Goal: Information Seeking & Learning: Learn about a topic

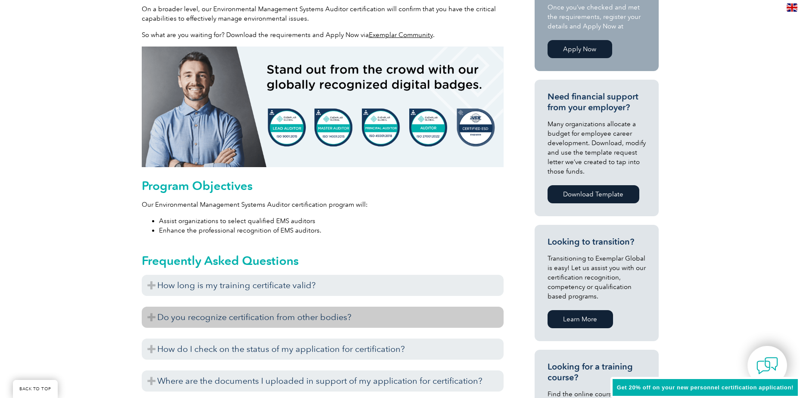
scroll to position [345, 0]
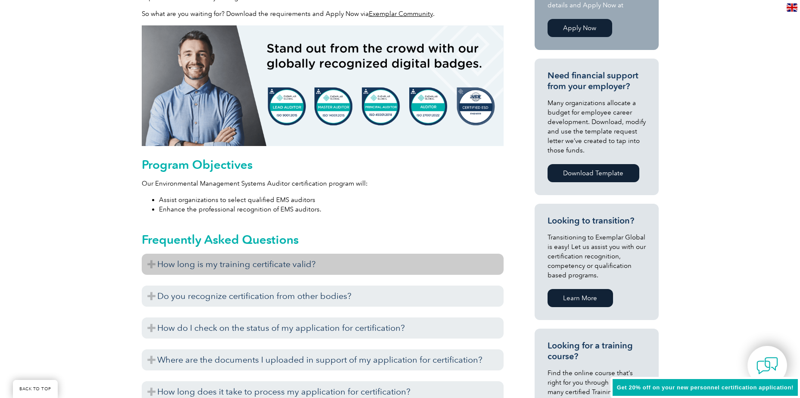
click at [151, 261] on h3 "How long is my training certificate valid?" at bounding box center [323, 264] width 362 height 21
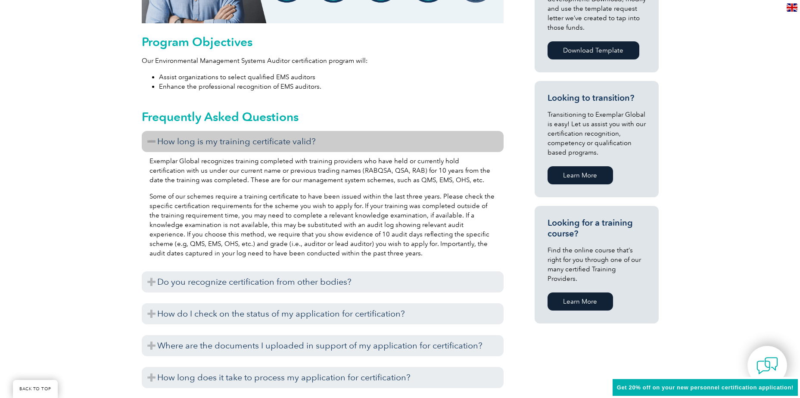
scroll to position [474, 0]
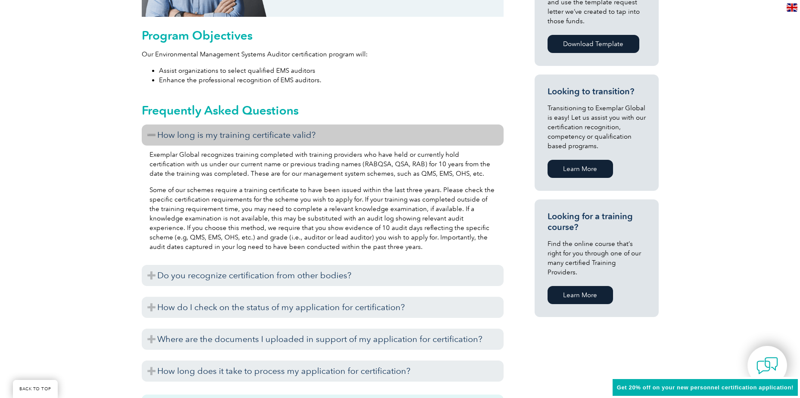
click at [148, 134] on h3 "How long is my training certificate valid?" at bounding box center [323, 134] width 362 height 21
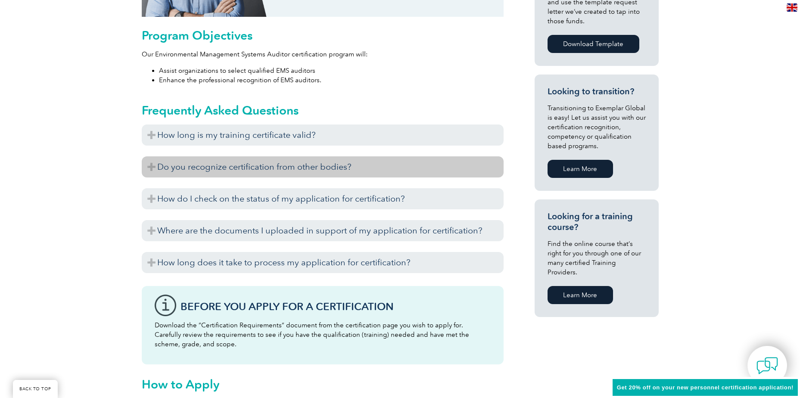
click at [153, 167] on h3 "Do you recognize certification from other bodies?" at bounding box center [323, 166] width 362 height 21
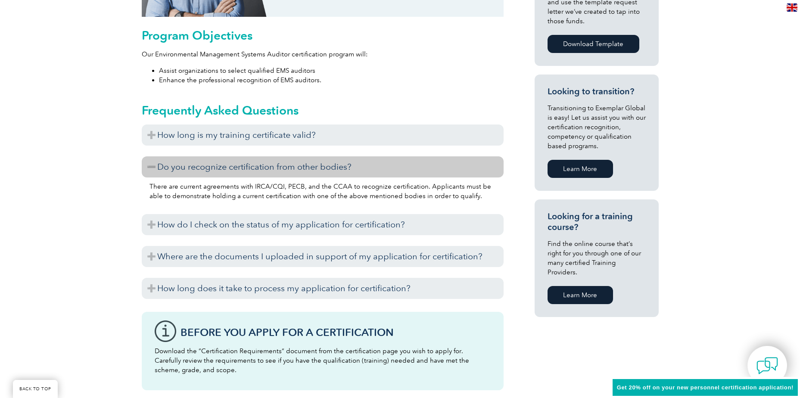
click at [153, 168] on h3 "Do you recognize certification from other bodies?" at bounding box center [323, 166] width 362 height 21
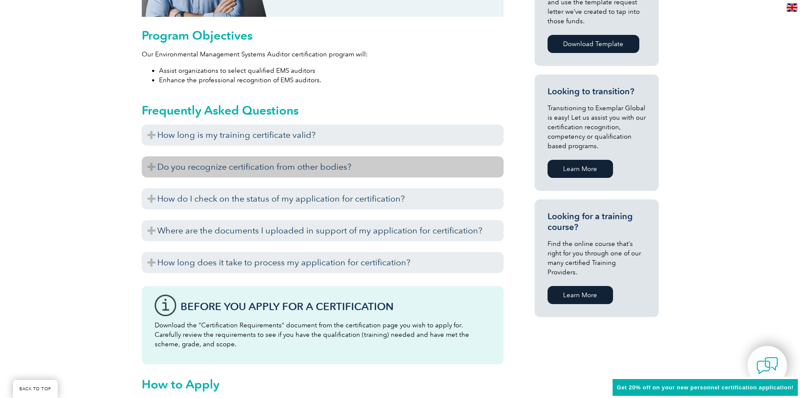
click at [153, 168] on h3 "Do you recognize certification from other bodies?" at bounding box center [323, 166] width 362 height 21
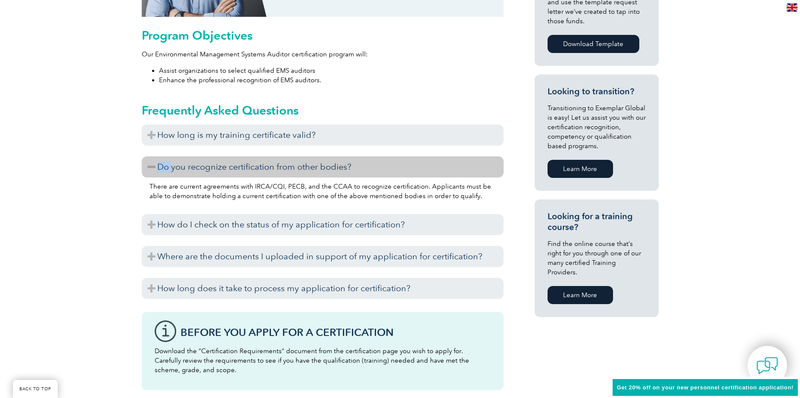
click at [153, 166] on h3 "Do you recognize certification from other bodies?" at bounding box center [323, 166] width 362 height 21
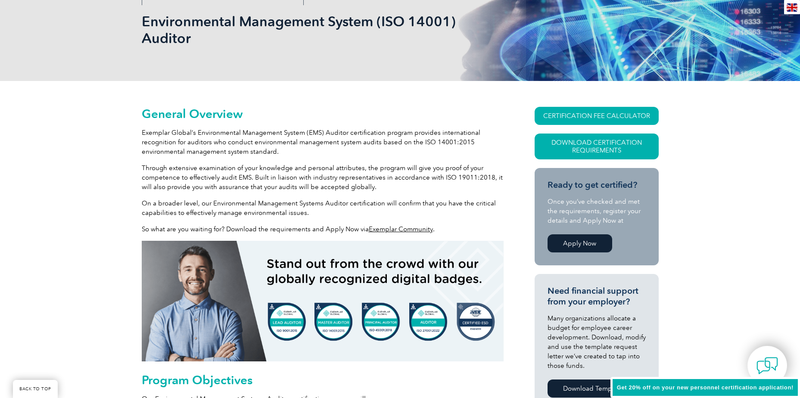
scroll to position [0, 0]
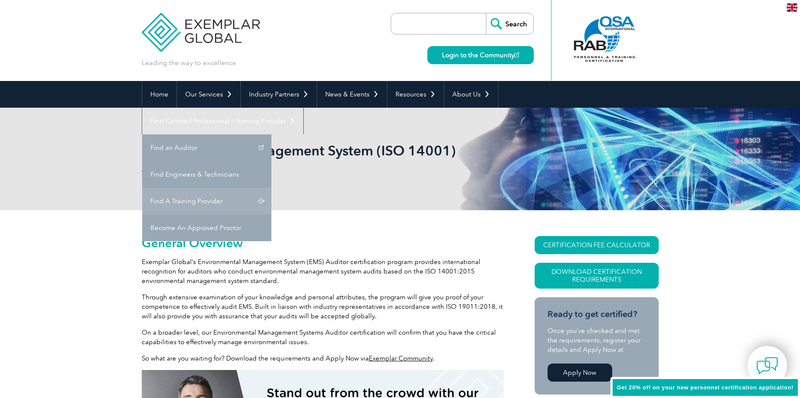
click at [271, 188] on link "Find A Training Provider" at bounding box center [206, 201] width 129 height 27
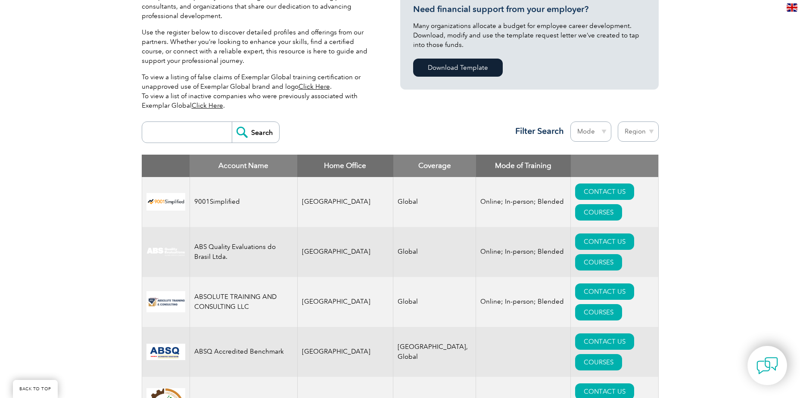
scroll to position [215, 0]
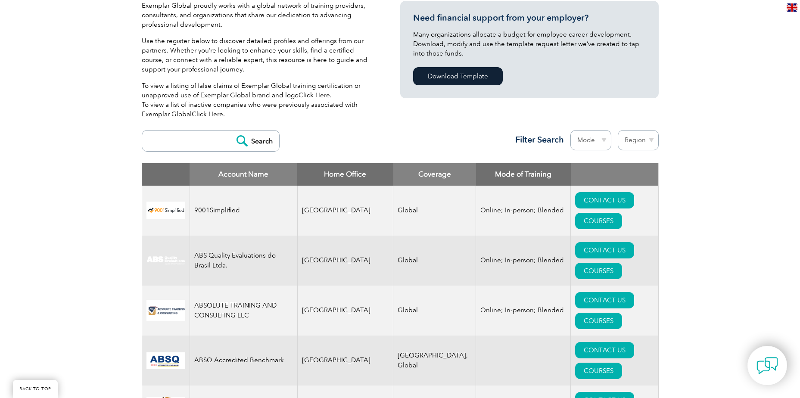
click at [604, 141] on select "Mode Online In-person Blended" at bounding box center [590, 140] width 41 height 20
select select "In-person"
click at [570, 130] on select "Mode Online In-person Blended" at bounding box center [590, 140] width 41 height 20
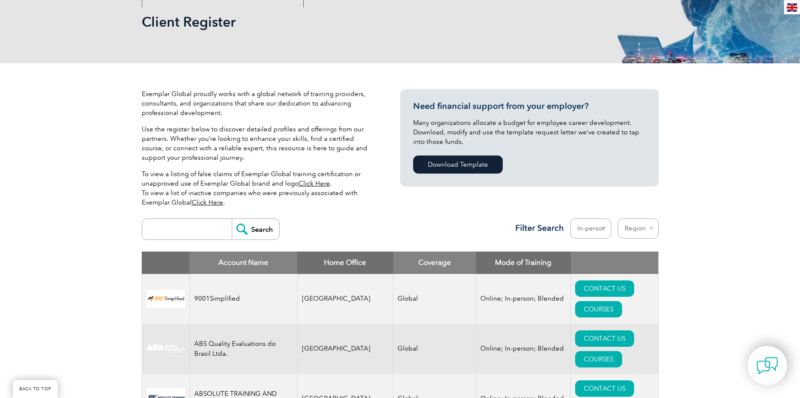
scroll to position [129, 0]
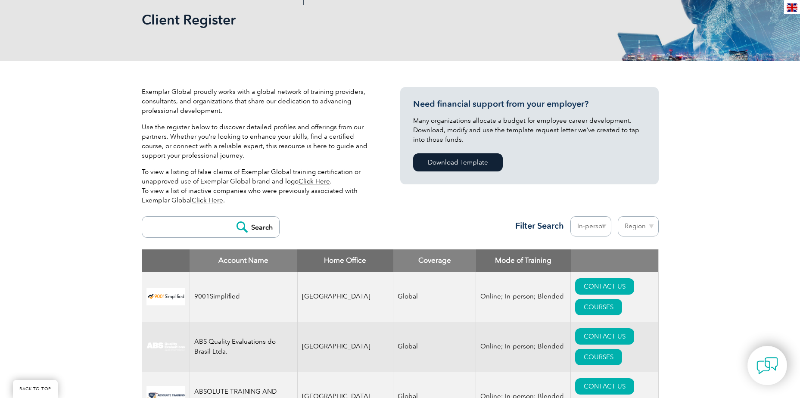
click at [652, 228] on select "Region Australia Bahrain Bangladesh Brazil Canada Colombia Dominican Republic E…" at bounding box center [638, 226] width 41 height 20
select select "[GEOGRAPHIC_DATA]"
click at [618, 216] on select "Region Australia Bahrain Bangladesh Brazil Canada Colombia Dominican Republic E…" at bounding box center [638, 226] width 41 height 20
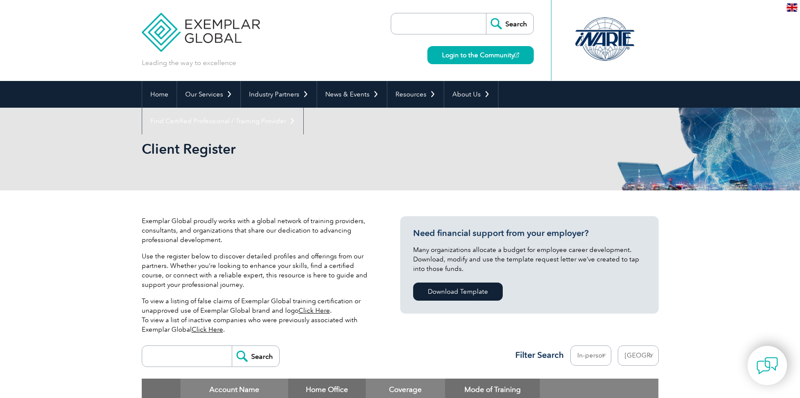
select select "[GEOGRAPHIC_DATA]"
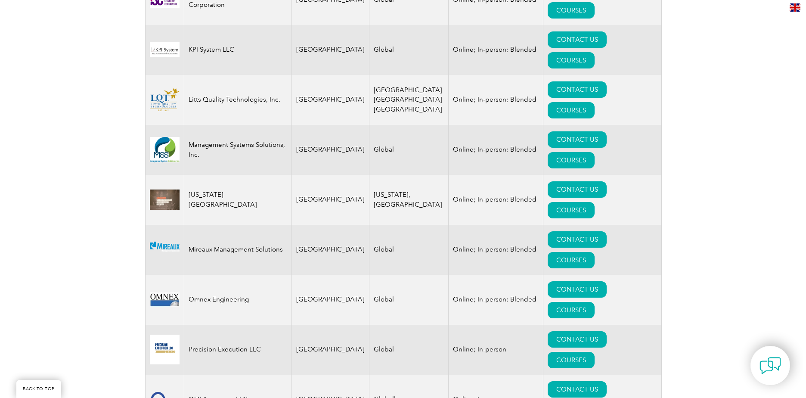
scroll to position [1300, 0]
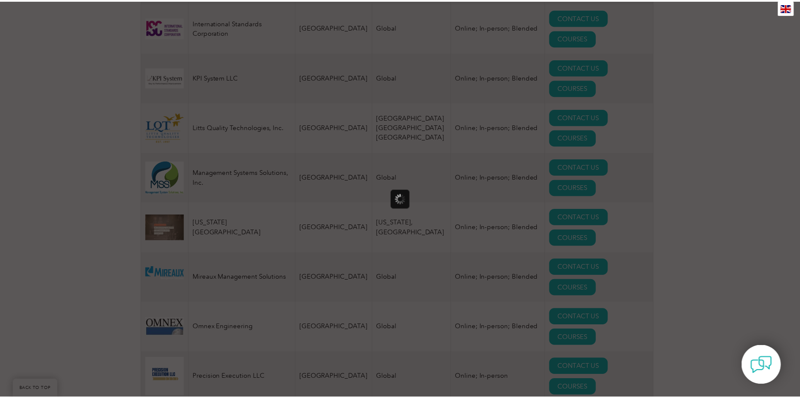
scroll to position [0, 0]
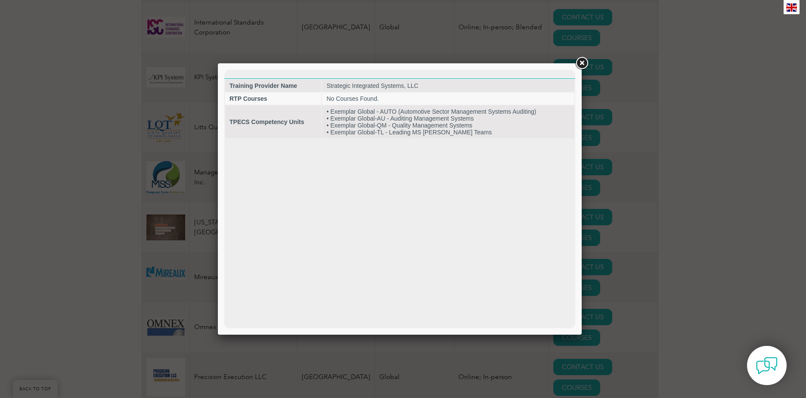
click at [582, 65] on link at bounding box center [582, 64] width 16 height 16
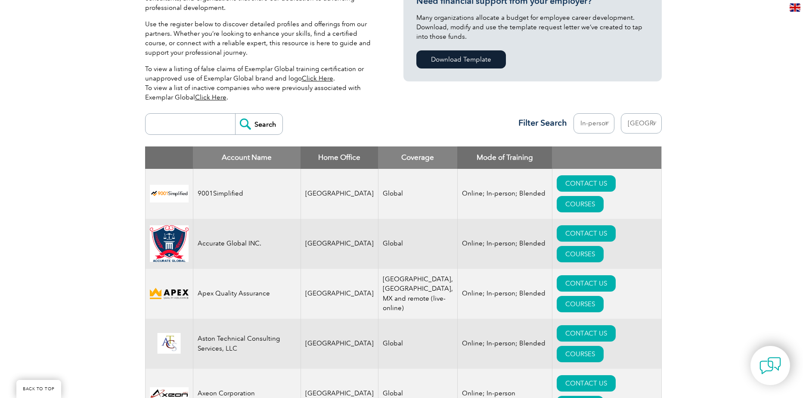
scroll to position [223, 0]
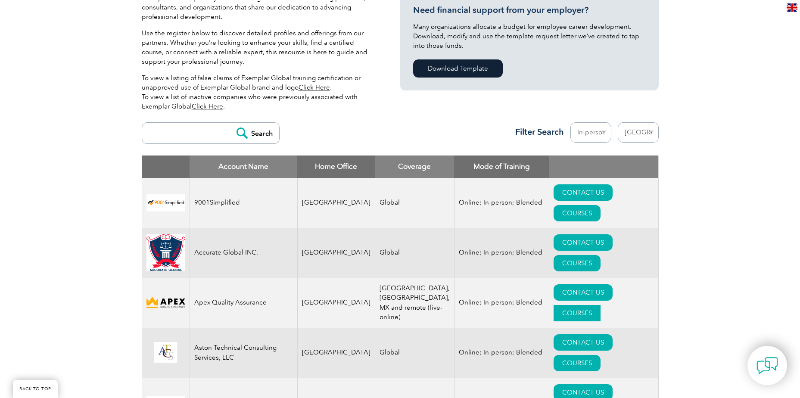
click at [601, 305] on link "COURSES" at bounding box center [577, 313] width 47 height 16
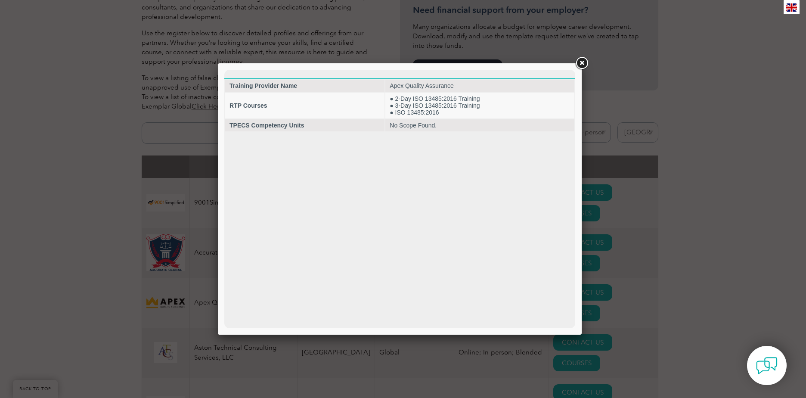
scroll to position [0, 0]
click at [583, 66] on link at bounding box center [582, 64] width 16 height 16
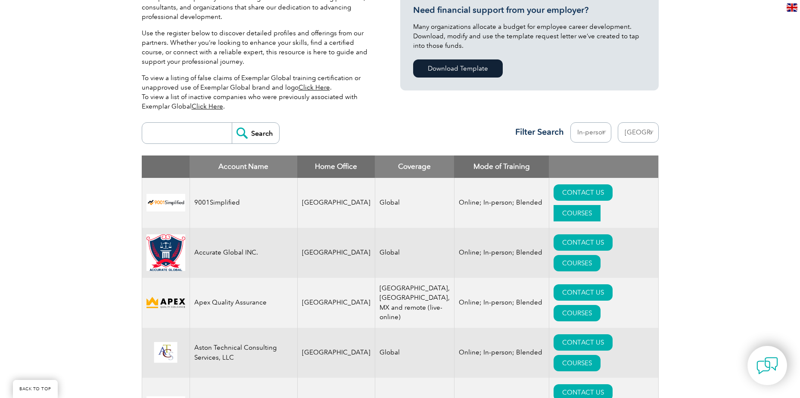
click at [601, 205] on link "COURSES" at bounding box center [577, 213] width 47 height 16
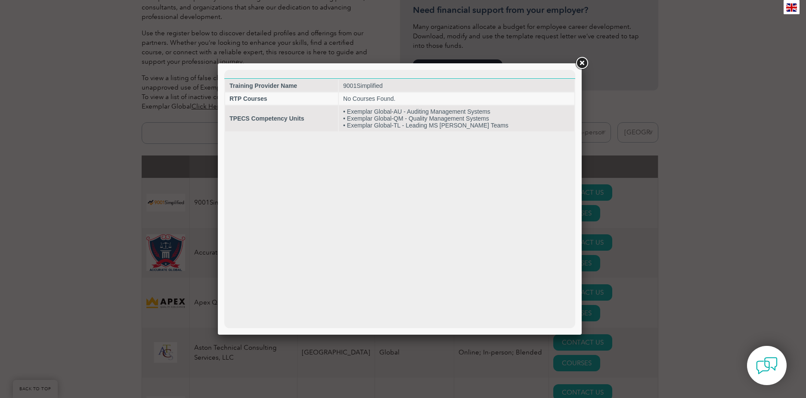
click at [584, 66] on link at bounding box center [582, 64] width 16 height 16
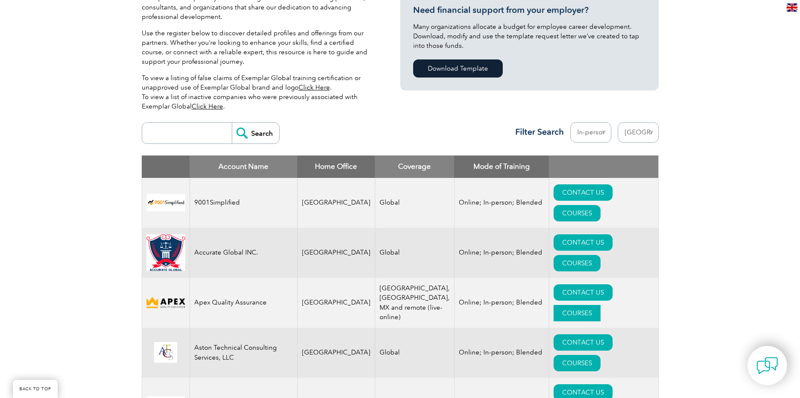
click at [601, 305] on link "COURSES" at bounding box center [577, 313] width 47 height 16
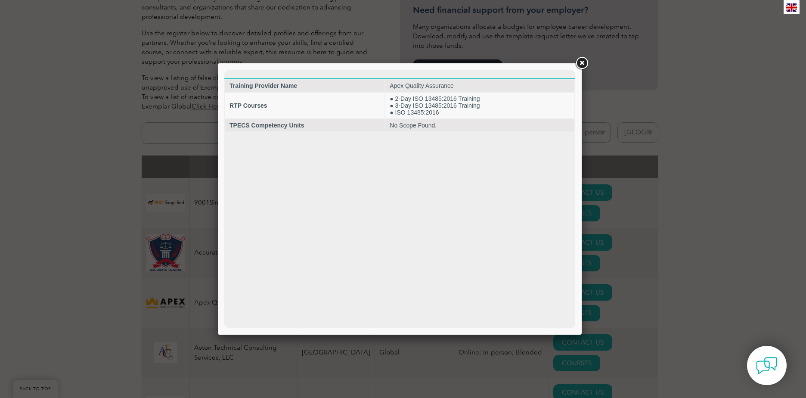
click at [582, 65] on link at bounding box center [582, 64] width 16 height 16
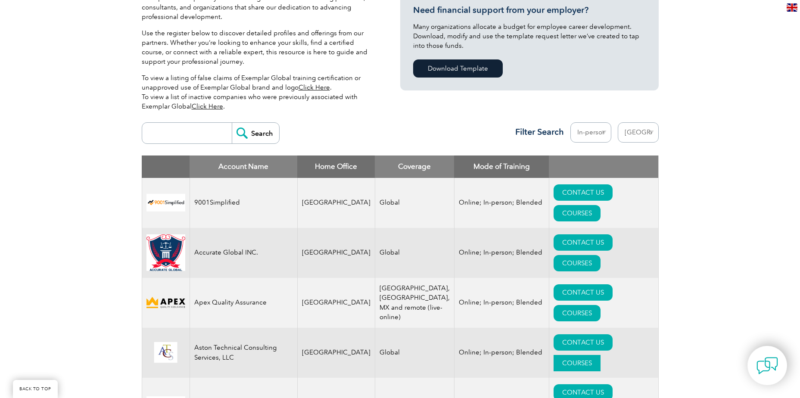
click at [601, 355] on link "COURSES" at bounding box center [577, 363] width 47 height 16
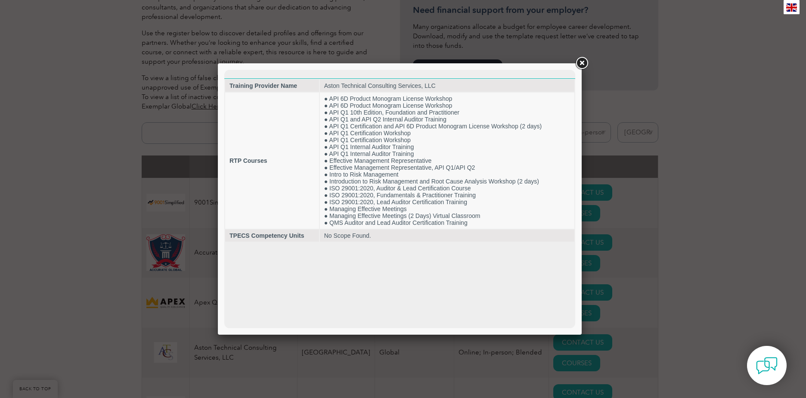
click at [584, 62] on link at bounding box center [582, 64] width 16 height 16
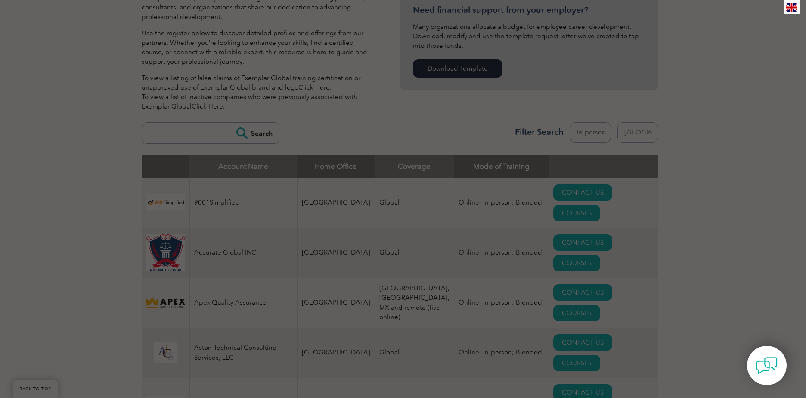
click at [584, 62] on div at bounding box center [403, 199] width 806 height 398
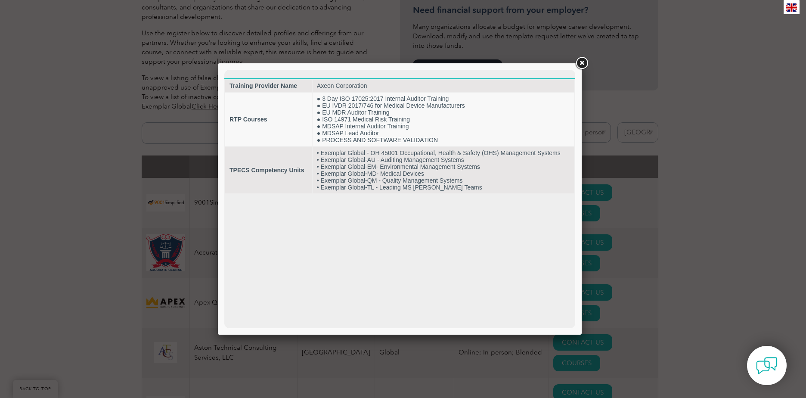
click at [583, 64] on link at bounding box center [582, 64] width 16 height 16
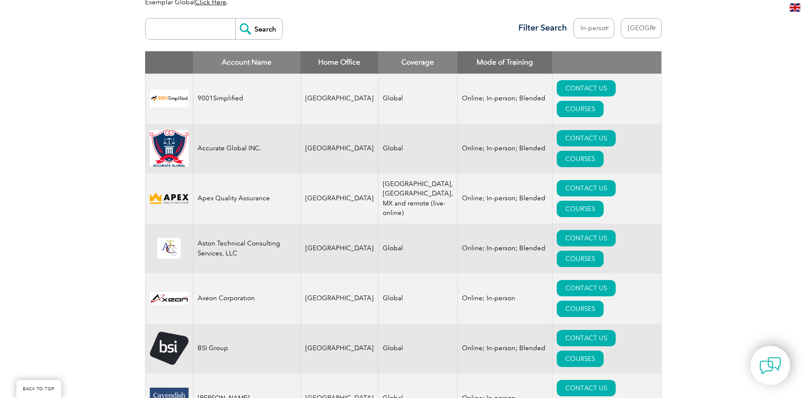
scroll to position [352, 0]
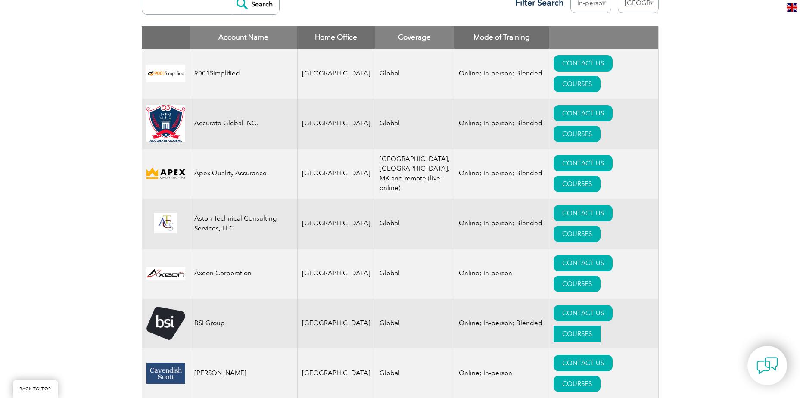
click at [601, 326] on link "COURSES" at bounding box center [577, 334] width 47 height 16
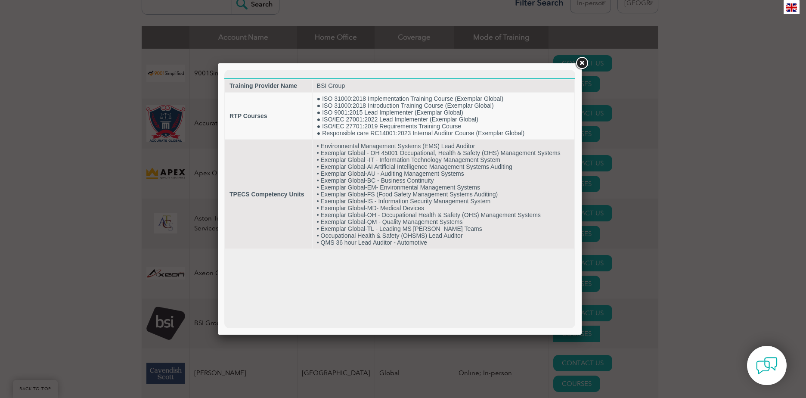
scroll to position [0, 0]
click at [585, 65] on link at bounding box center [582, 64] width 16 height 16
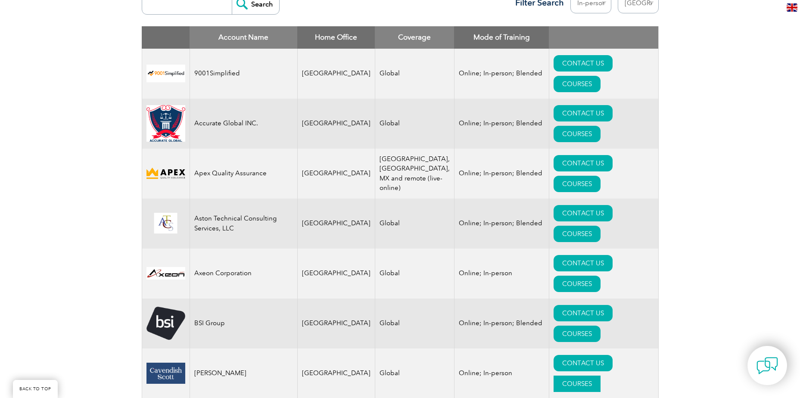
click at [601, 376] on link "COURSES" at bounding box center [577, 384] width 47 height 16
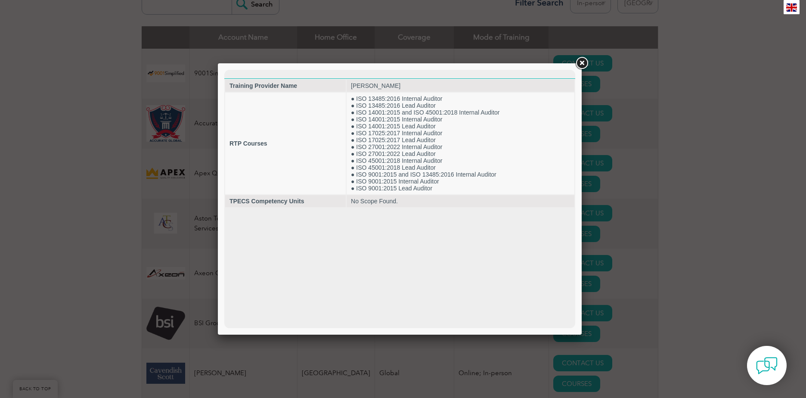
click at [579, 66] on link at bounding box center [582, 64] width 16 height 16
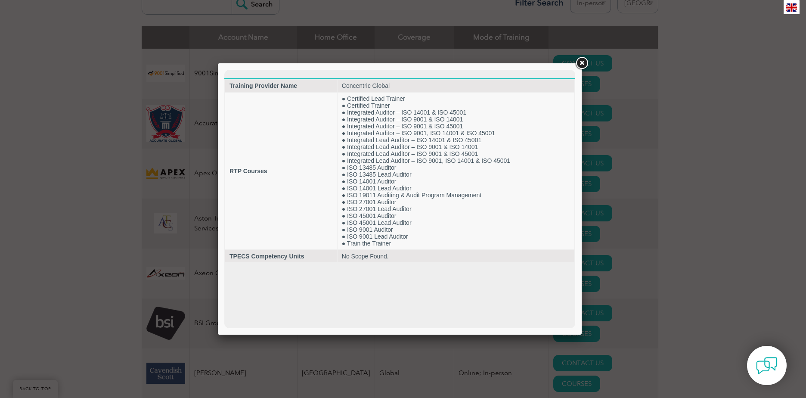
click at [583, 63] on link at bounding box center [582, 64] width 16 height 16
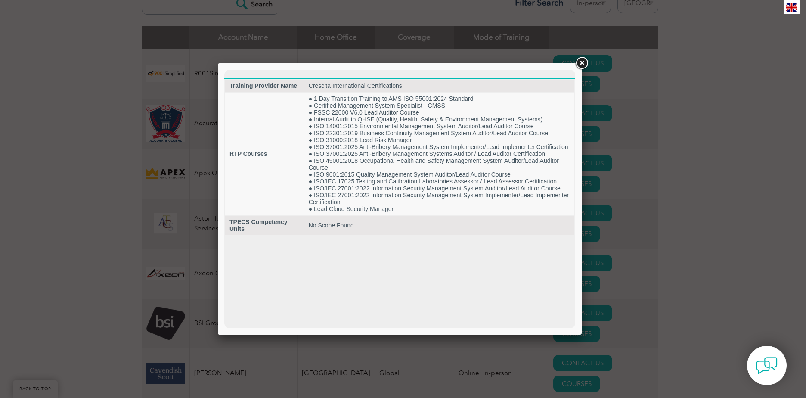
click at [583, 65] on link at bounding box center [582, 64] width 16 height 16
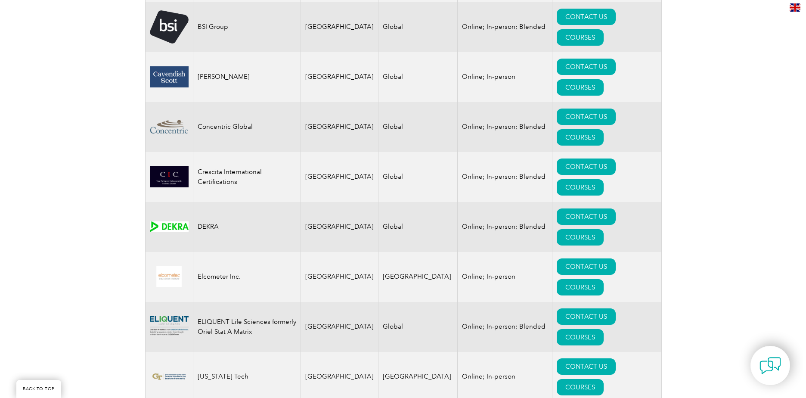
scroll to position [654, 0]
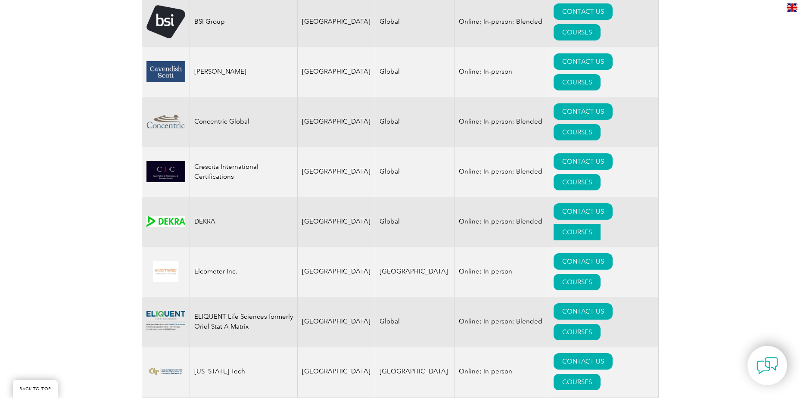
click at [596, 224] on link "COURSES" at bounding box center [577, 232] width 47 height 16
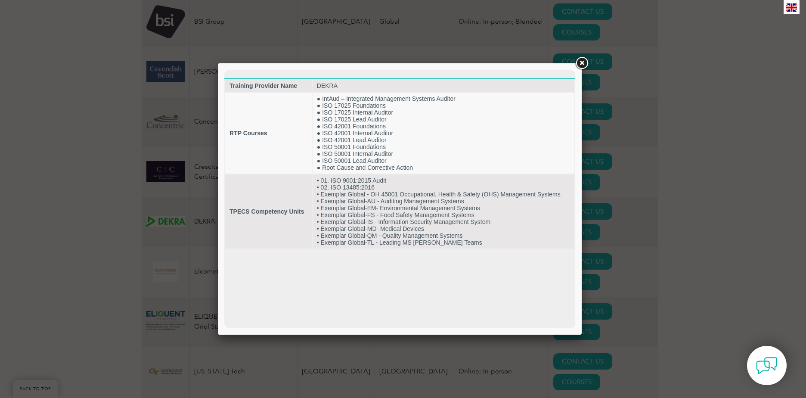
scroll to position [0, 0]
click at [581, 63] on link at bounding box center [582, 64] width 16 height 16
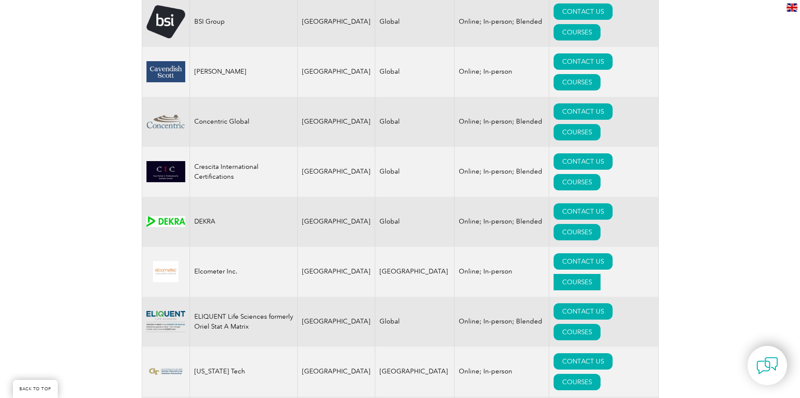
click at [601, 274] on link "COURSES" at bounding box center [577, 282] width 47 height 16
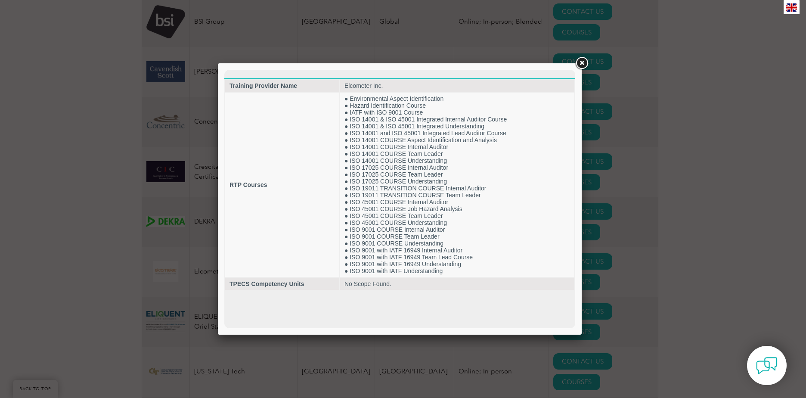
click at [582, 65] on link at bounding box center [582, 64] width 16 height 16
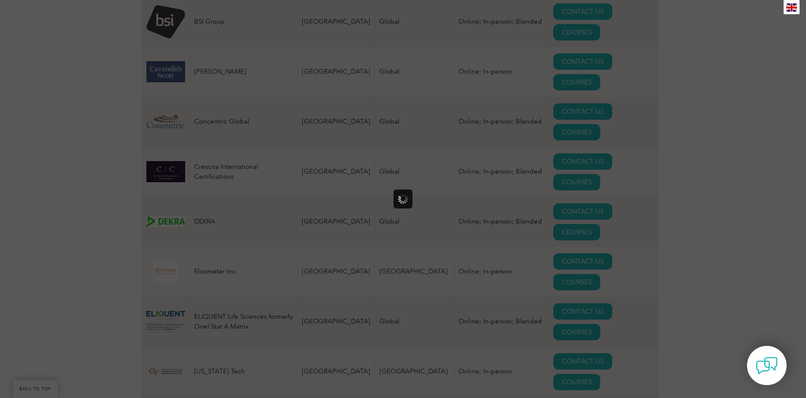
click at [599, 244] on div at bounding box center [403, 199] width 806 height 398
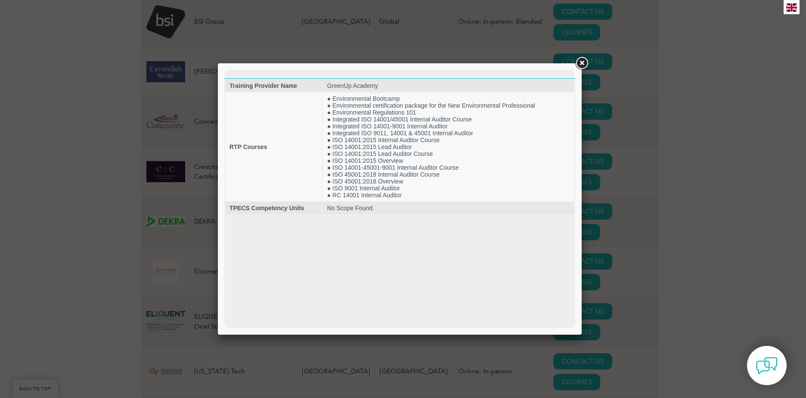
click at [579, 61] on link at bounding box center [582, 64] width 16 height 16
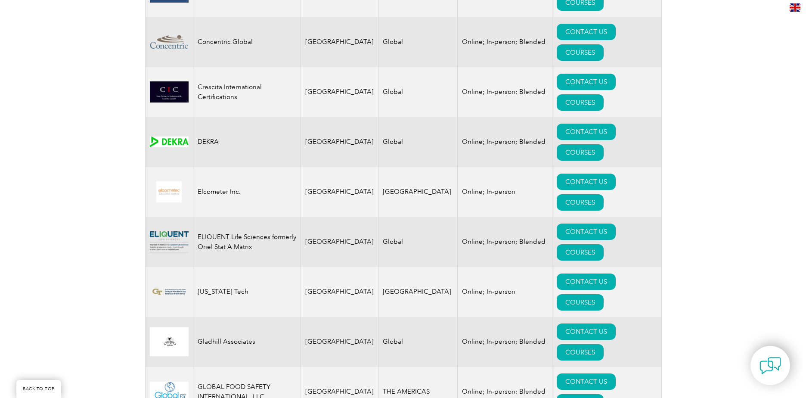
scroll to position [783, 0]
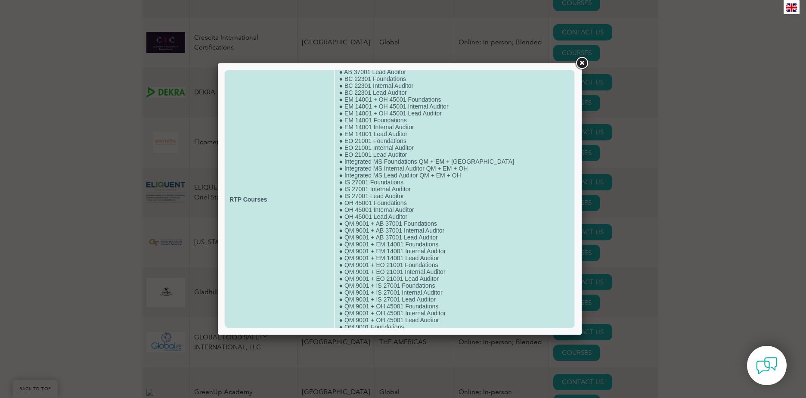
scroll to position [0, 0]
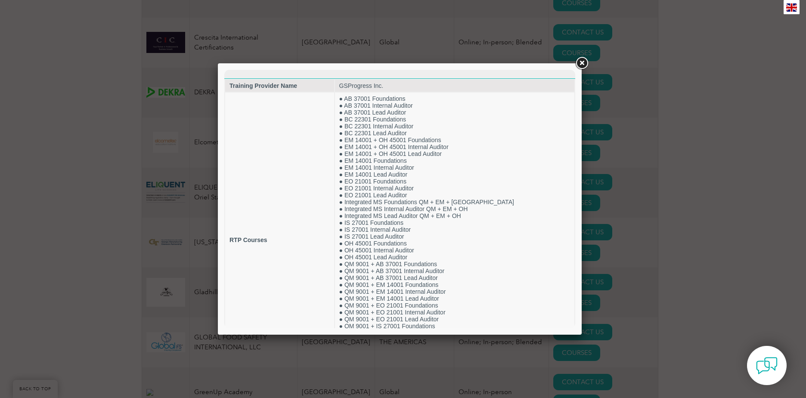
click at [580, 65] on link at bounding box center [582, 64] width 16 height 16
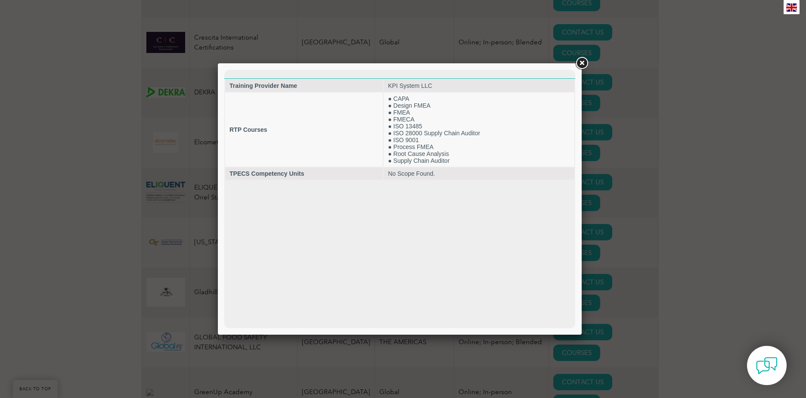
click at [582, 68] on link at bounding box center [582, 64] width 16 height 16
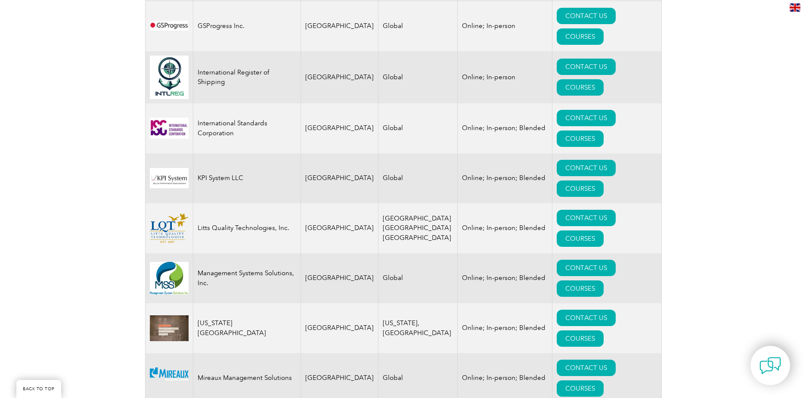
scroll to position [1214, 0]
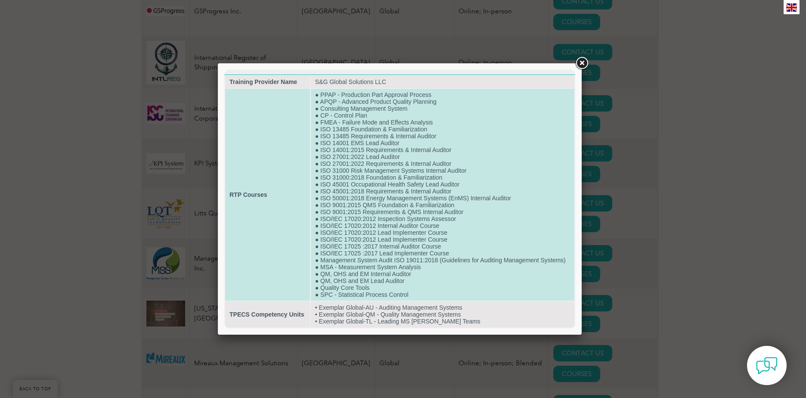
scroll to position [11, 0]
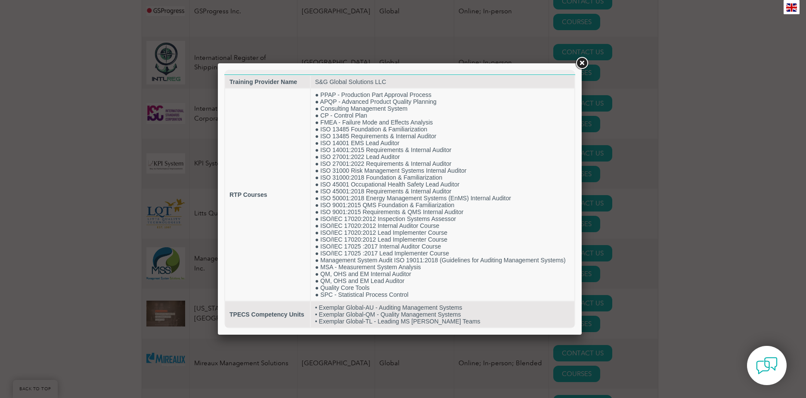
click at [583, 65] on link at bounding box center [582, 64] width 16 height 16
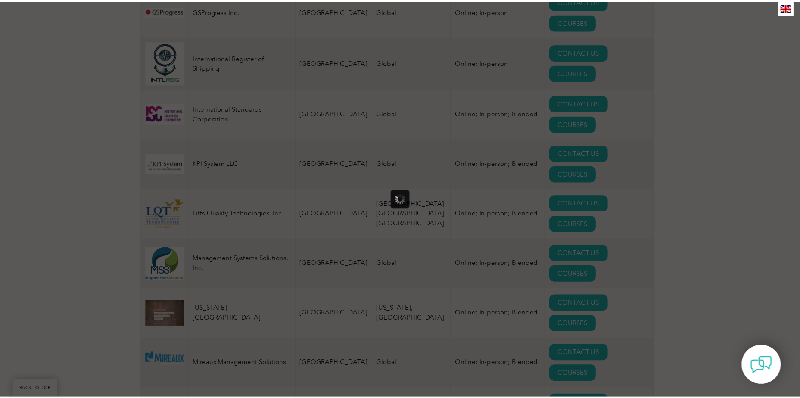
scroll to position [0, 0]
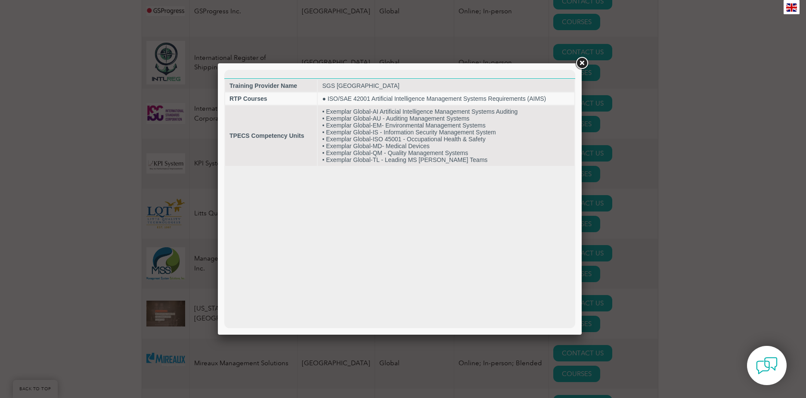
click at [584, 67] on link at bounding box center [582, 64] width 16 height 16
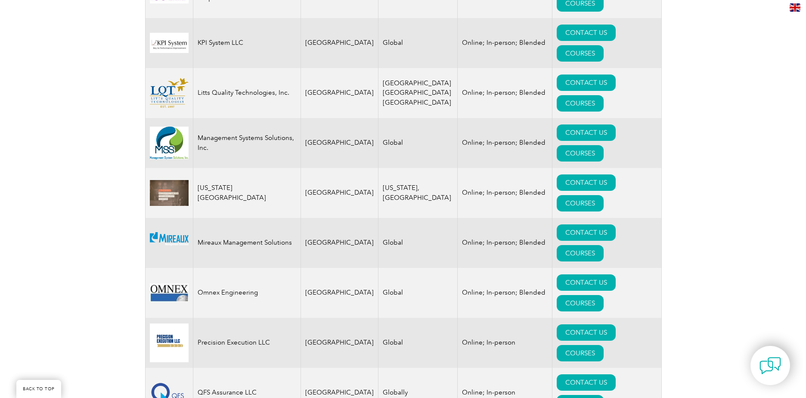
scroll to position [1343, 0]
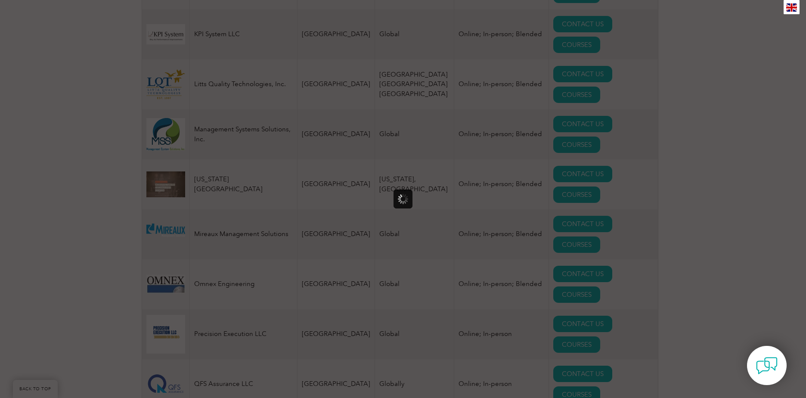
scroll to position [0, 0]
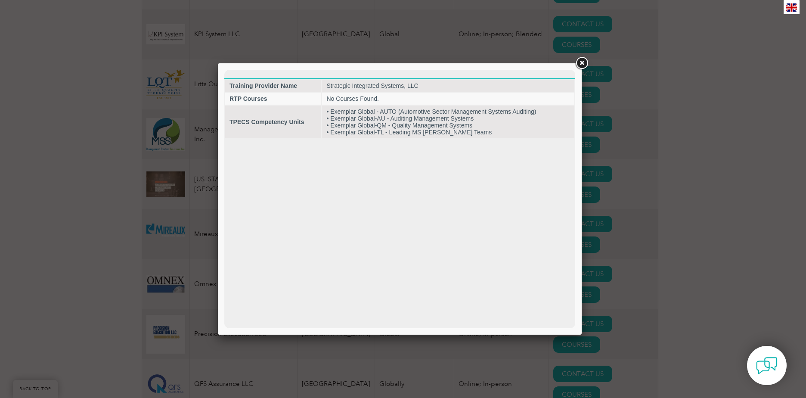
click at [584, 66] on link at bounding box center [582, 64] width 16 height 16
click at [584, 66] on div at bounding box center [403, 199] width 806 height 398
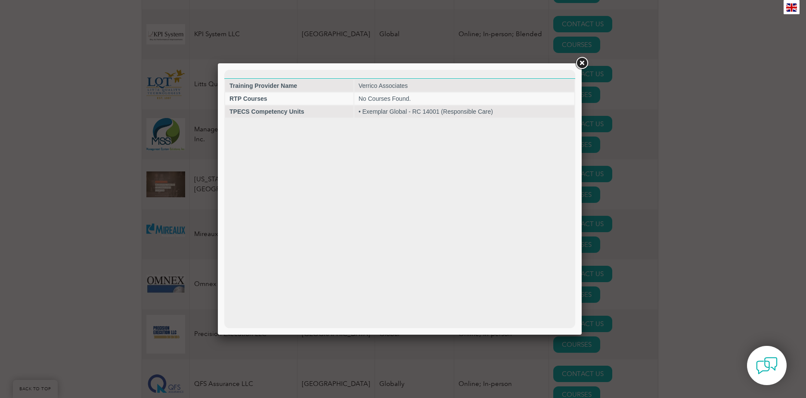
click at [582, 67] on link at bounding box center [582, 64] width 16 height 16
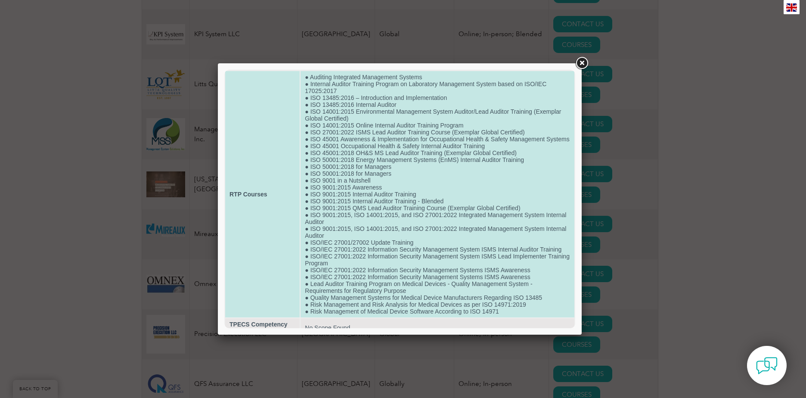
scroll to position [45, 0]
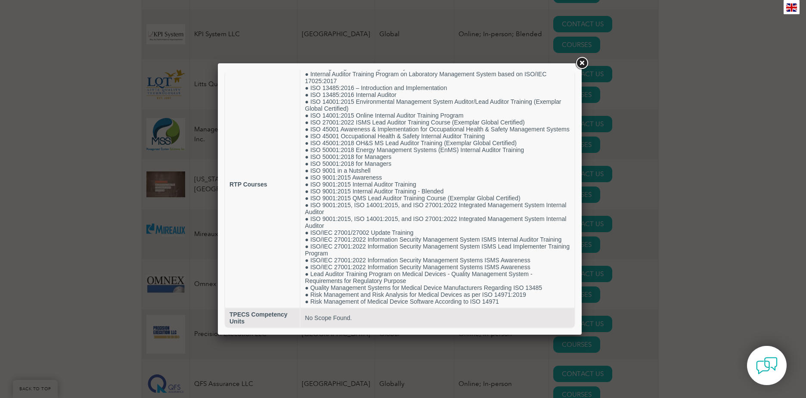
click at [585, 65] on link at bounding box center [582, 64] width 16 height 16
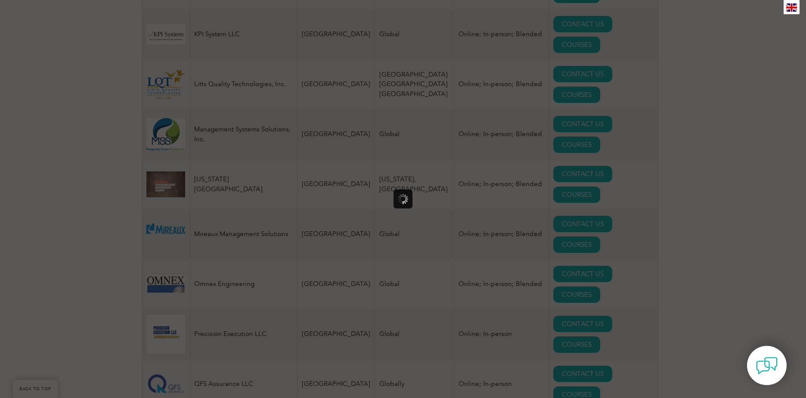
scroll to position [0, 0]
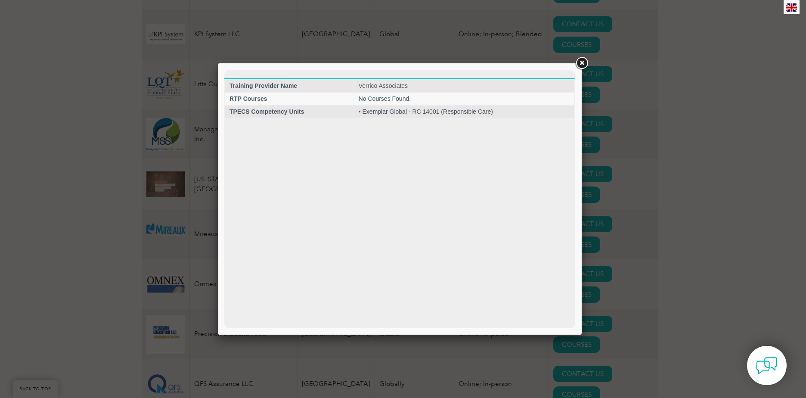
click at [582, 62] on link at bounding box center [582, 64] width 16 height 16
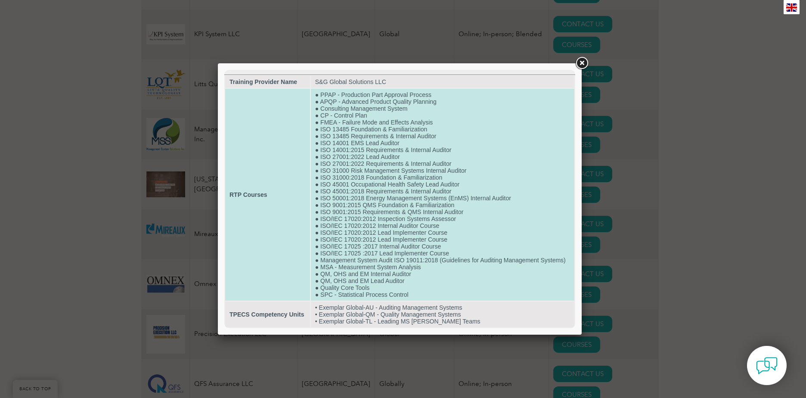
scroll to position [11, 0]
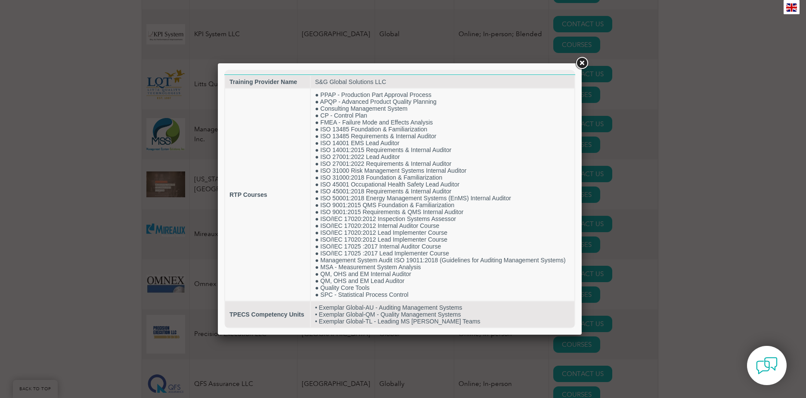
click at [581, 65] on link at bounding box center [582, 64] width 16 height 16
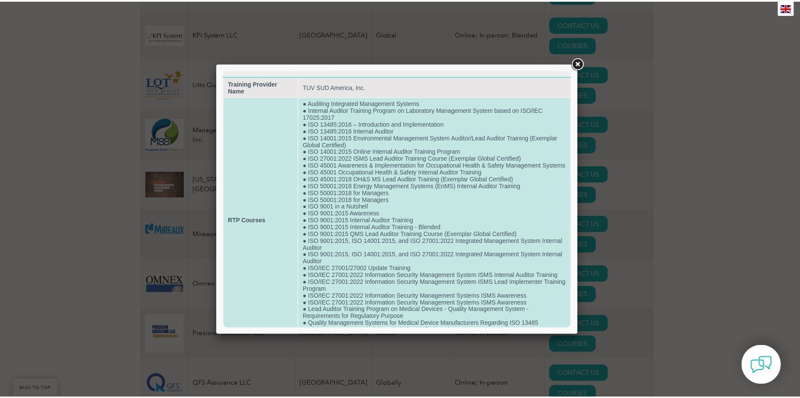
scroll to position [0, 0]
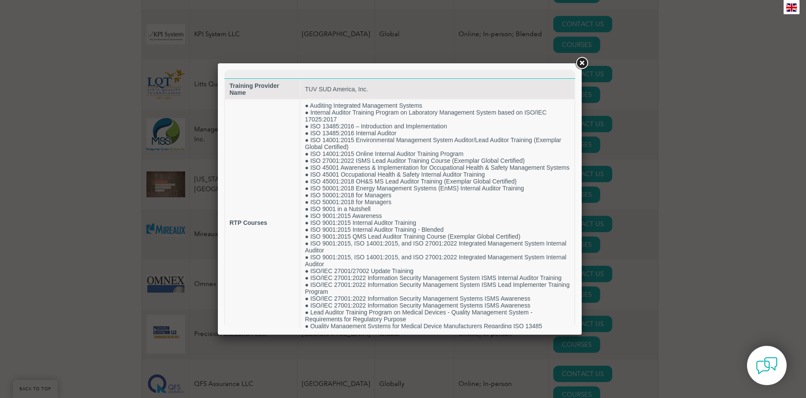
click at [579, 64] on link at bounding box center [582, 64] width 16 height 16
